Goal: Check status: Check status

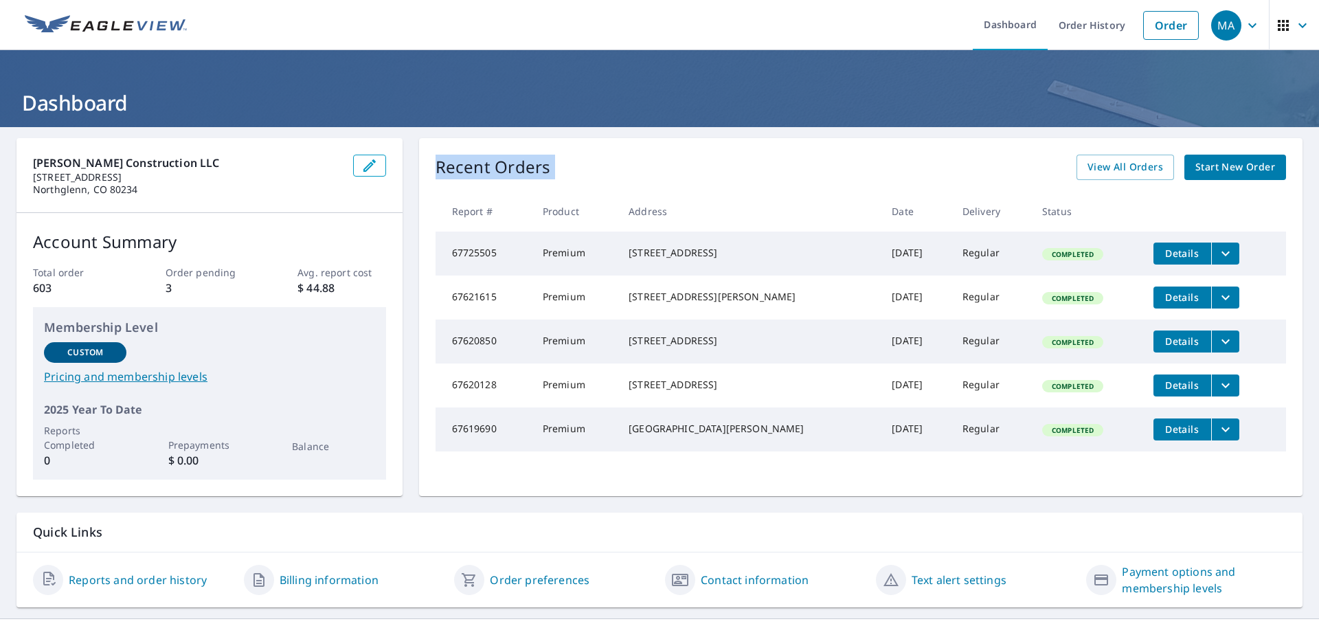
drag, startPoint x: 437, startPoint y: 168, endPoint x: 832, endPoint y: 384, distance: 450.6
click at [1215, 477] on div "Recent Orders View All Orders Start New Order Report # Product Address Date Del…" at bounding box center [861, 317] width 884 height 358
click at [906, 497] on div "[PERSON_NAME] Construction LLC [STREET_ADDRESS] Account Summary Total order 603…" at bounding box center [659, 372] width 1319 height 491
click at [1088, 173] on span "View All Orders" at bounding box center [1126, 167] width 76 height 17
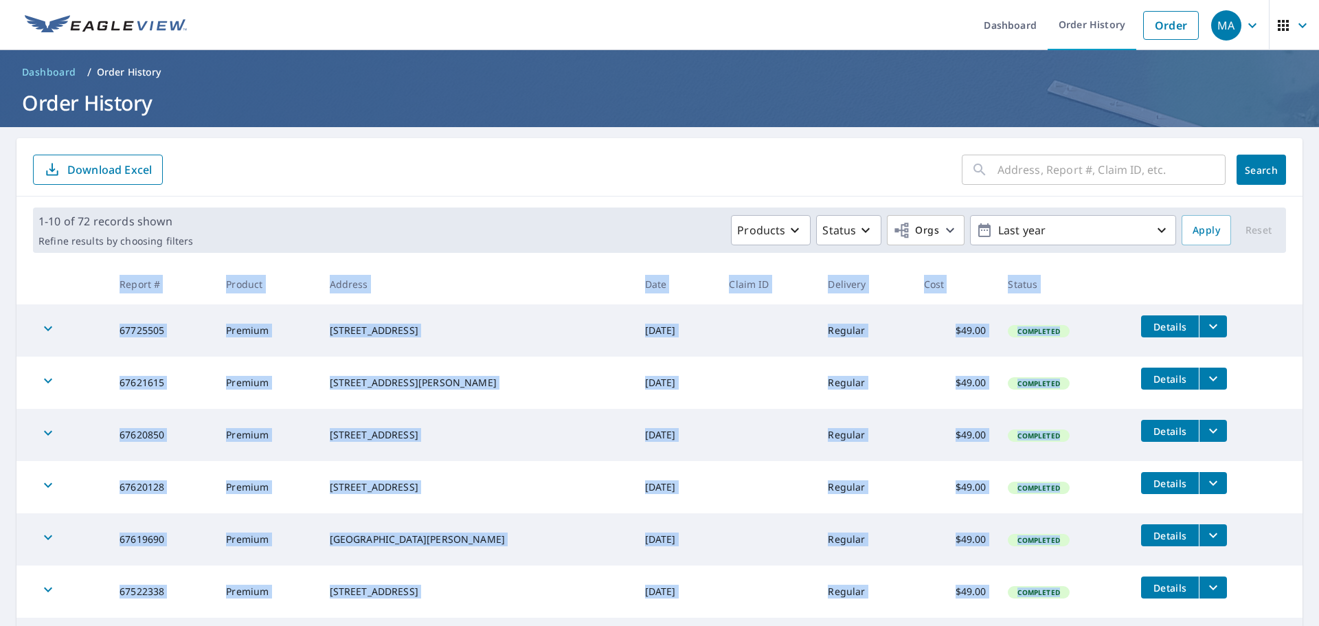
drag, startPoint x: 67, startPoint y: 279, endPoint x: 1065, endPoint y: 562, distance: 1037.3
click at [1078, 567] on table "Report # Product Address Date Claim ID Delivery Cost Status 67725505 Premium [S…" at bounding box center [659, 545] width 1287 height 563
